Goal: Task Accomplishment & Management: Use online tool/utility

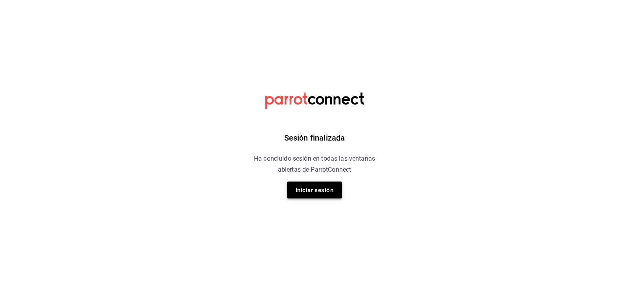
click at [305, 192] on font "Iniciar sesión" at bounding box center [315, 189] width 38 height 7
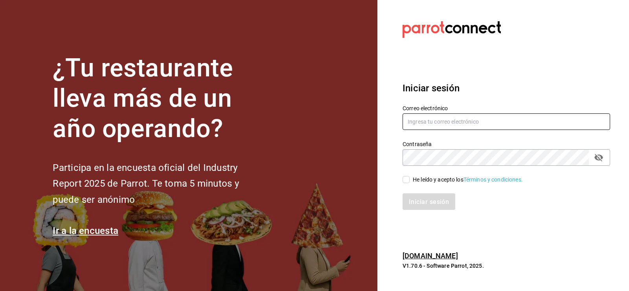
type input "[EMAIL_ADDRESS][DOMAIN_NAME]"
click at [407, 178] on input "He leído y acepto los Términos y condiciones." at bounding box center [406, 179] width 7 height 7
checkbox input "true"
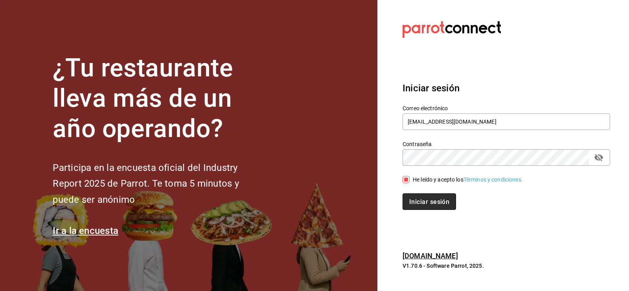
click at [417, 202] on font "Iniciar sesión" at bounding box center [429, 200] width 40 height 7
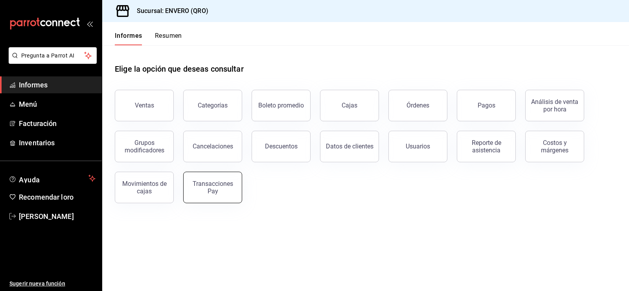
click at [208, 181] on font "Transacciones Pay" at bounding box center [213, 187] width 41 height 15
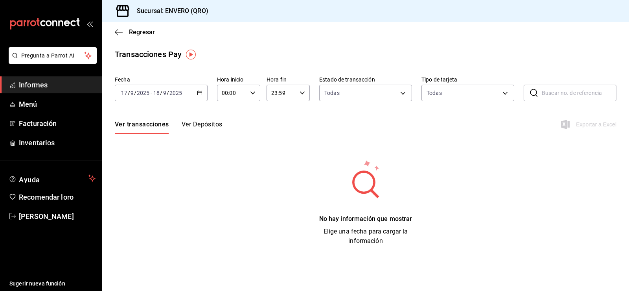
click at [129, 94] on font "/" at bounding box center [129, 93] width 2 height 6
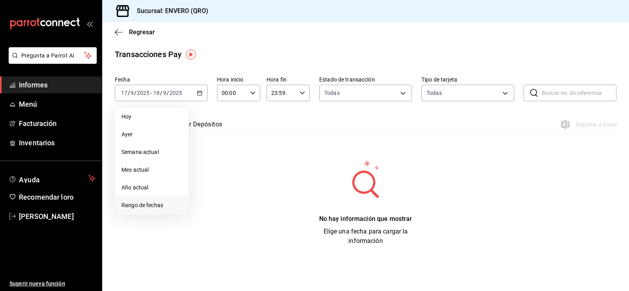
click at [135, 201] on span "Rango de fechas" at bounding box center [152, 205] width 61 height 8
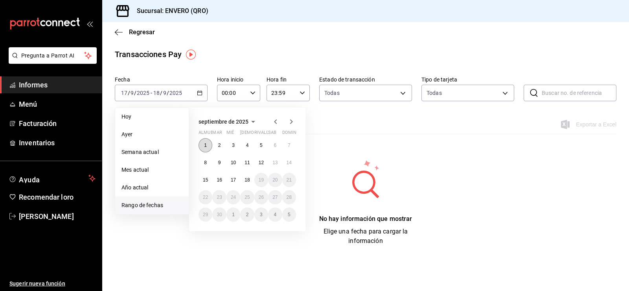
click at [205, 144] on font "1" at bounding box center [205, 145] width 3 height 6
click at [290, 144] on font "7" at bounding box center [289, 145] width 3 height 6
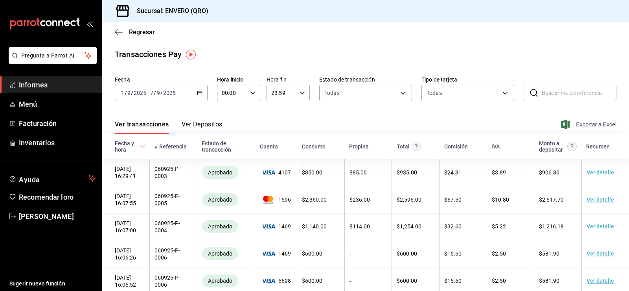
click at [584, 123] on font "Exportar a Excel" at bounding box center [596, 124] width 41 height 6
click at [197, 91] on icon "button" at bounding box center [200, 93] width 6 height 6
click at [148, 95] on font "-" at bounding box center [148, 93] width 2 height 6
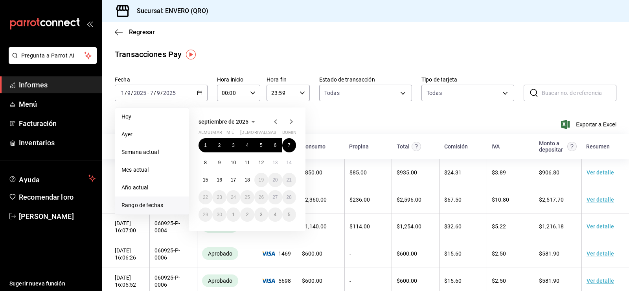
click at [137, 205] on font "Rango de fechas" at bounding box center [143, 205] width 42 height 6
drag, startPoint x: 207, startPoint y: 160, endPoint x: 290, endPoint y: 157, distance: 83.4
click at [207, 160] on button "8" at bounding box center [206, 162] width 14 height 14
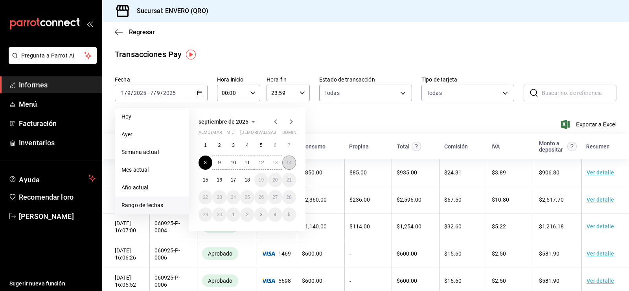
click at [289, 161] on font "14" at bounding box center [289, 163] width 5 height 6
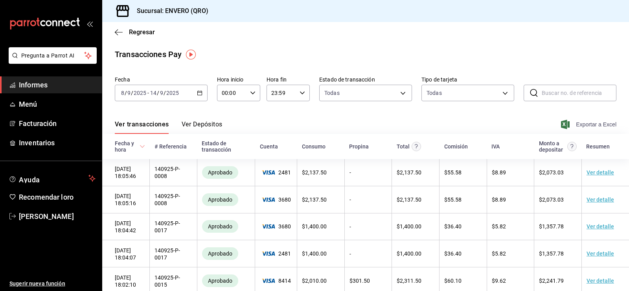
click at [583, 124] on font "Exportar a Excel" at bounding box center [596, 124] width 41 height 6
